Goal: Task Accomplishment & Management: Use online tool/utility

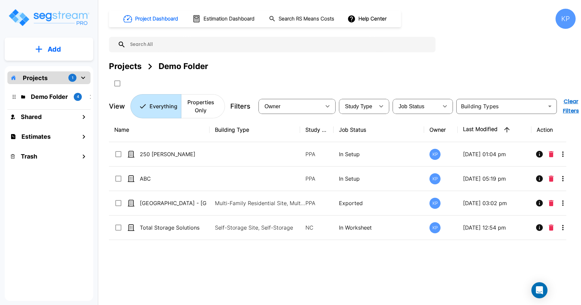
click at [79, 79] on div "Projects 1" at bounding box center [48, 77] width 83 height 13
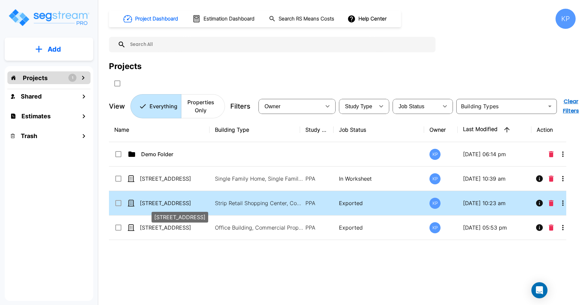
click at [166, 202] on p "[STREET_ADDRESS]" at bounding box center [173, 203] width 67 height 8
checkbox input "false"
click at [166, 202] on p "[STREET_ADDRESS]" at bounding box center [173, 203] width 67 height 8
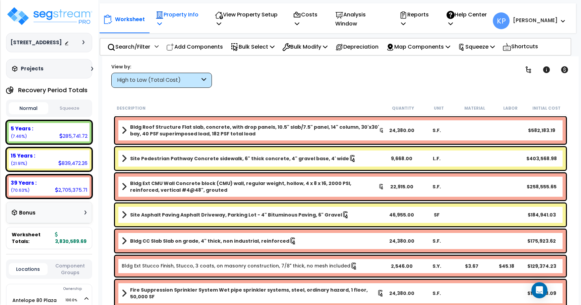
click at [182, 12] on p "Property Info" at bounding box center [178, 19] width 45 height 18
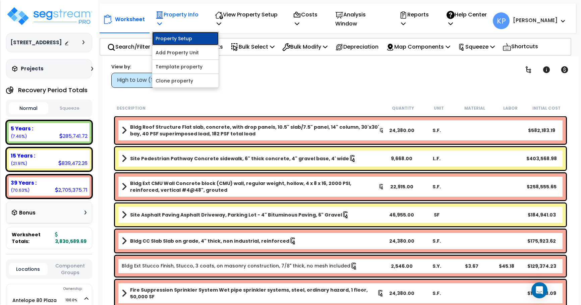
click at [171, 37] on link "Property Setup" at bounding box center [185, 38] width 66 height 13
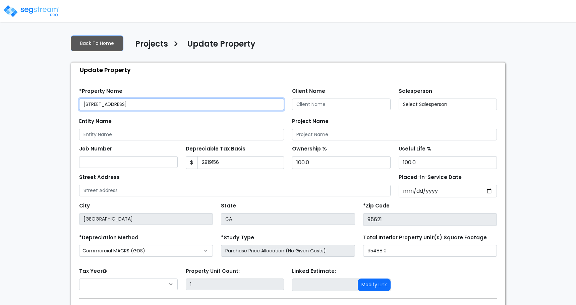
type input "2,819,156"
select select "2024"
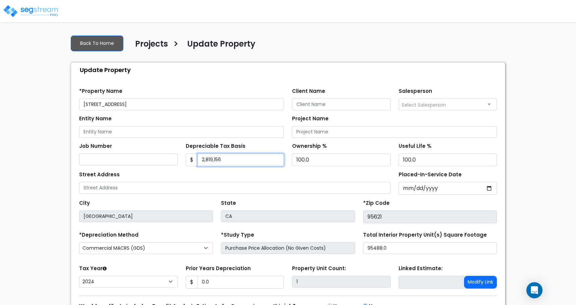
drag, startPoint x: 227, startPoint y: 155, endPoint x: 195, endPoint y: 161, distance: 32.7
click at [195, 161] on div "$ 2,819,156" at bounding box center [235, 160] width 99 height 13
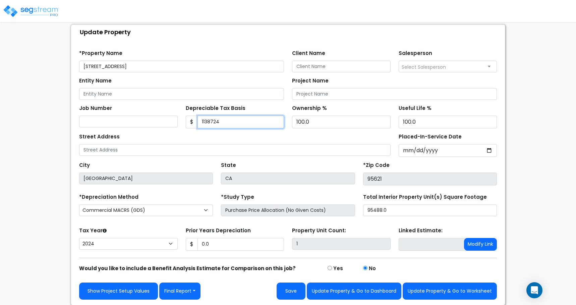
scroll to position [38, 0]
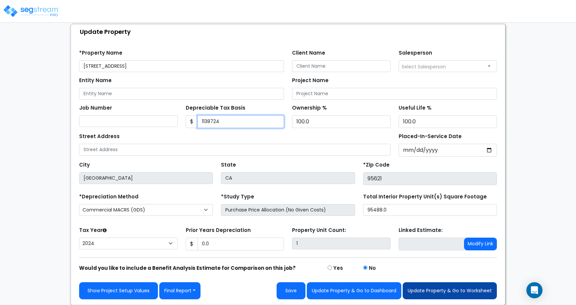
type input "1138724"
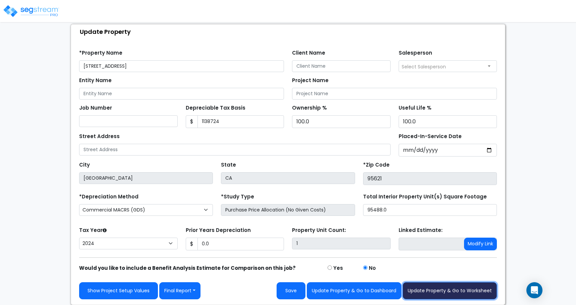
click at [438, 290] on button "Update Property & Go to Worksheet" at bounding box center [450, 290] width 94 height 17
type input "0"
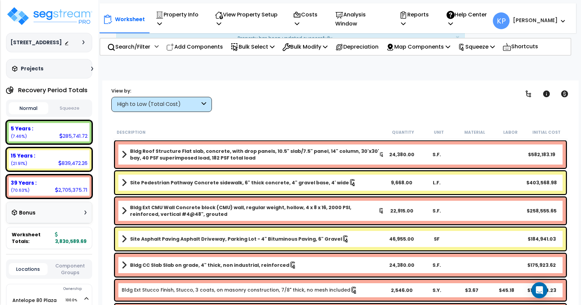
click at [75, 108] on button "Squeeze" at bounding box center [70, 109] width 40 height 12
click at [491, 47] on p "Squeeze" at bounding box center [476, 46] width 37 height 9
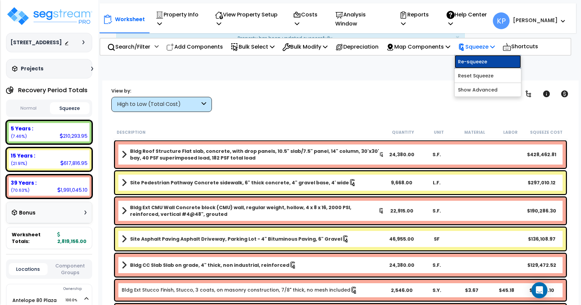
click at [484, 64] on link "Re-squeeze" at bounding box center [488, 61] width 66 height 13
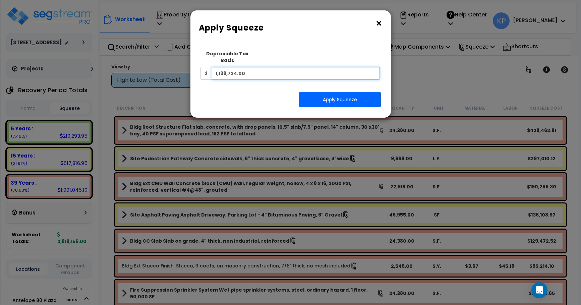
drag, startPoint x: 282, startPoint y: 69, endPoint x: 263, endPoint y: 65, distance: 18.7
click at [263, 67] on input "1,138,724.00" at bounding box center [296, 73] width 169 height 13
click at [327, 92] on button "Apply Squeeze" at bounding box center [340, 99] width 82 height 15
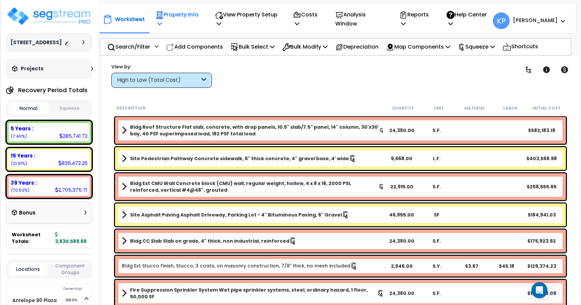
click at [160, 19] on p "Property Info" at bounding box center [178, 19] width 45 height 18
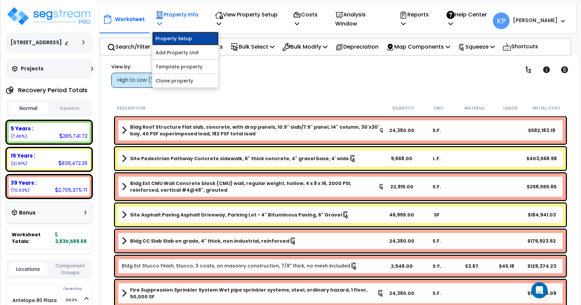
click at [177, 39] on link "Property Setup" at bounding box center [185, 38] width 66 height 13
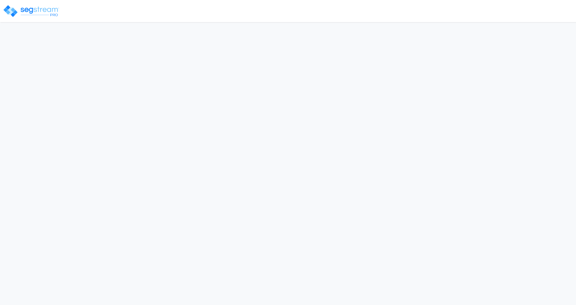
select select "2024"
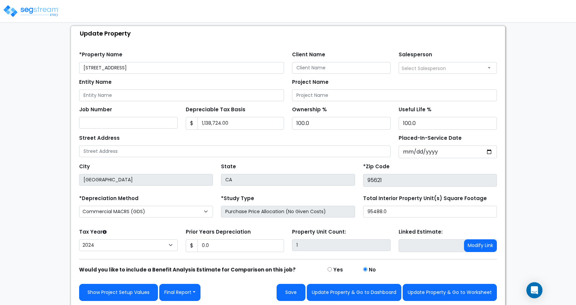
scroll to position [38, 0]
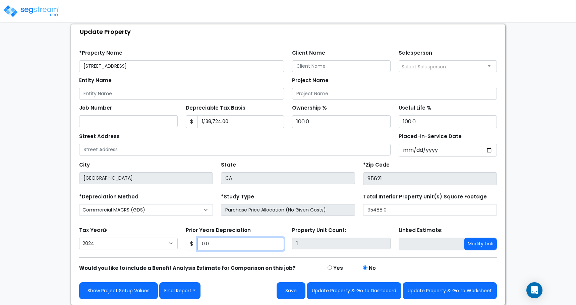
click at [208, 242] on input "0.0" at bounding box center [240, 244] width 87 height 13
drag, startPoint x: 207, startPoint y: 243, endPoint x: 200, endPoint y: 244, distance: 6.8
click at [200, 244] on input "0.0" at bounding box center [240, 244] width 87 height 13
drag, startPoint x: 212, startPoint y: 242, endPoint x: 199, endPoint y: 243, distance: 12.4
click at [199, 243] on input "0.0" at bounding box center [240, 244] width 87 height 13
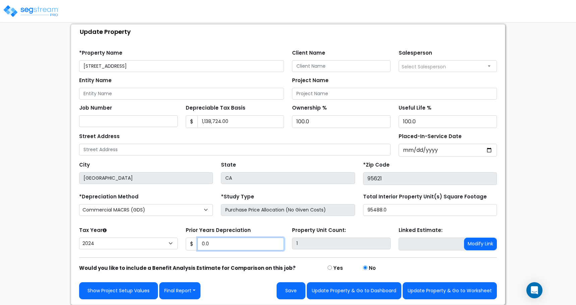
click at [229, 246] on input "0.0" at bounding box center [240, 244] width 87 height 13
drag, startPoint x: 225, startPoint y: 246, endPoint x: 198, endPoint y: 247, distance: 26.5
click at [198, 247] on input "0.0" at bounding box center [240, 244] width 87 height 13
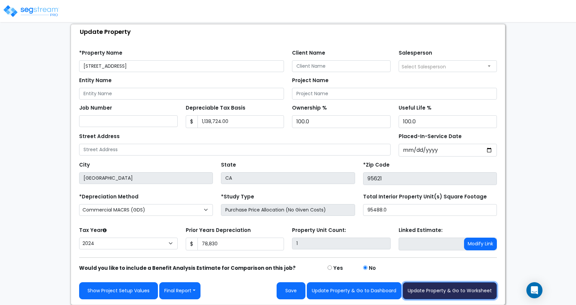
click at [440, 295] on button "Update Property & Go to Worksheet" at bounding box center [450, 290] width 94 height 17
type input "78830"
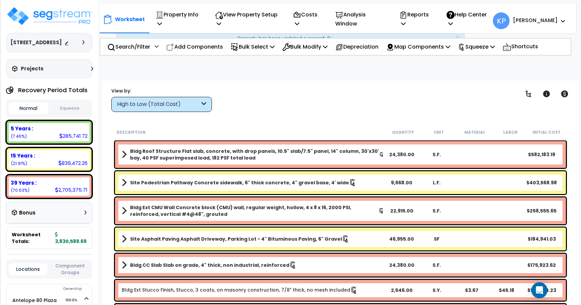
click at [74, 111] on button "Squeeze" at bounding box center [70, 109] width 40 height 12
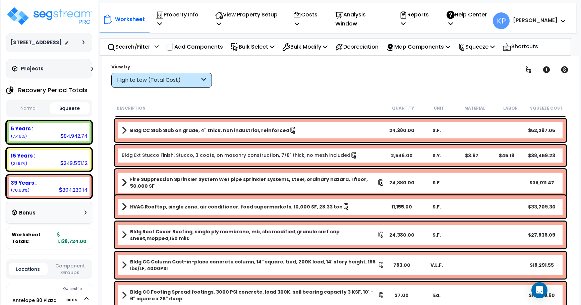
scroll to position [134, 0]
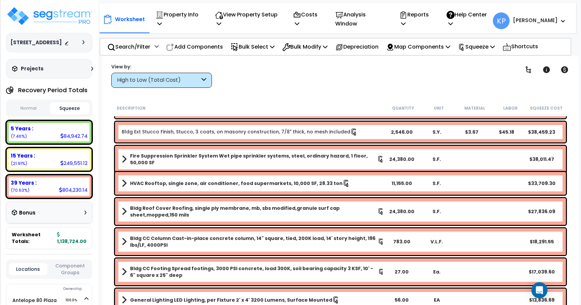
click at [26, 105] on button "Normal" at bounding box center [29, 109] width 40 height 12
click at [69, 109] on button "Squeeze" at bounding box center [70, 109] width 40 height 12
click at [64, 136] on div "84,942.74" at bounding box center [73, 135] width 27 height 7
click at [432, 18] on p "Reports" at bounding box center [415, 19] width 33 height 18
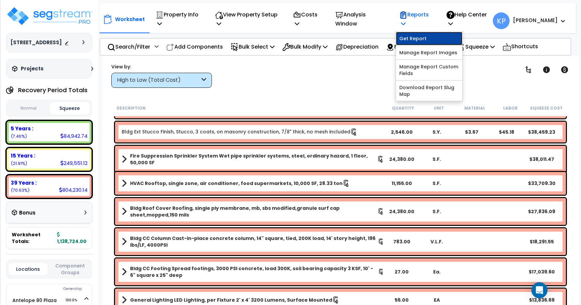
click at [427, 40] on link "Get Report" at bounding box center [429, 38] width 66 height 13
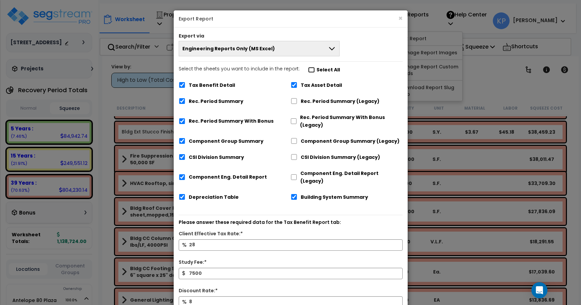
click at [308, 70] on input "Select the sheets you want to include in the report: Select All" at bounding box center [311, 70] width 7 height 6
checkbox input "true"
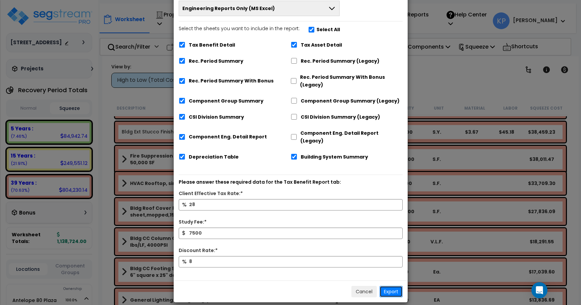
click at [394, 286] on button "Export" at bounding box center [390, 291] width 23 height 11
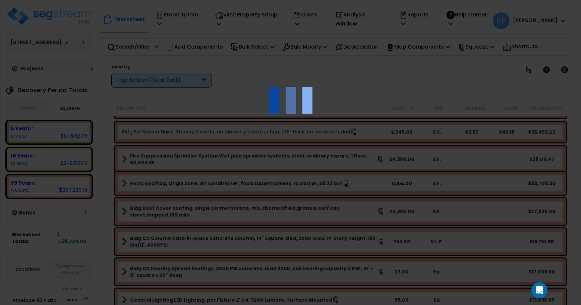
scroll to position [0, 0]
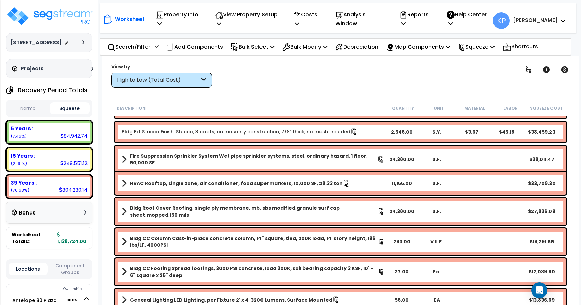
click at [575, 90] on div "Worksheet Property Info Property Setup Add Property Unit Template property Clon…" at bounding box center [340, 208] width 476 height 305
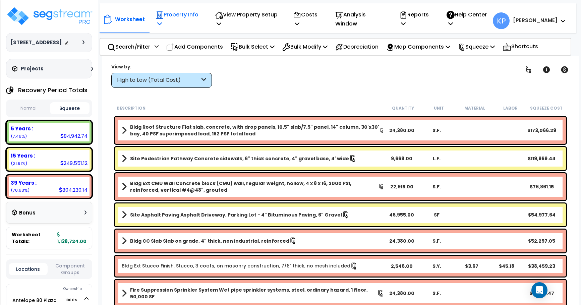
click at [169, 21] on p "Property Info" at bounding box center [178, 19] width 45 height 18
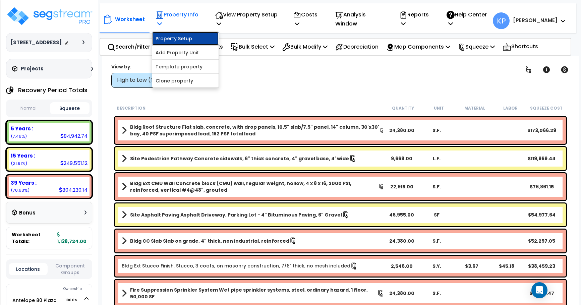
click at [167, 40] on link "Property Setup" at bounding box center [185, 38] width 66 height 13
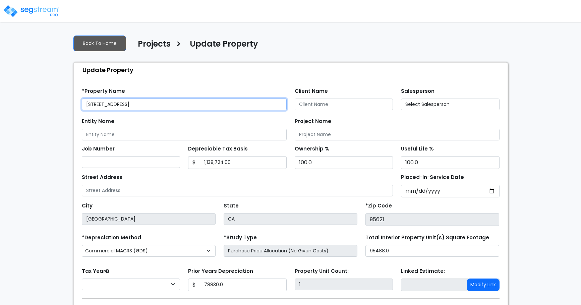
type input "78,830.0"
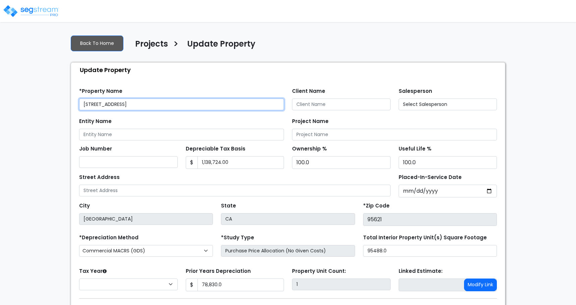
select select "2024"
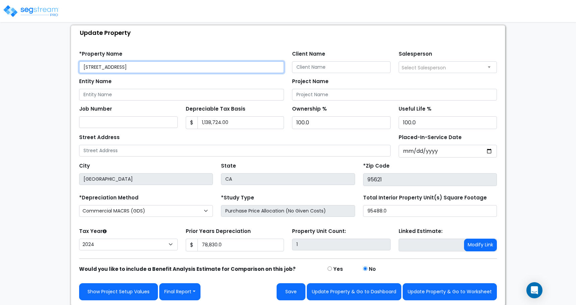
scroll to position [38, 0]
